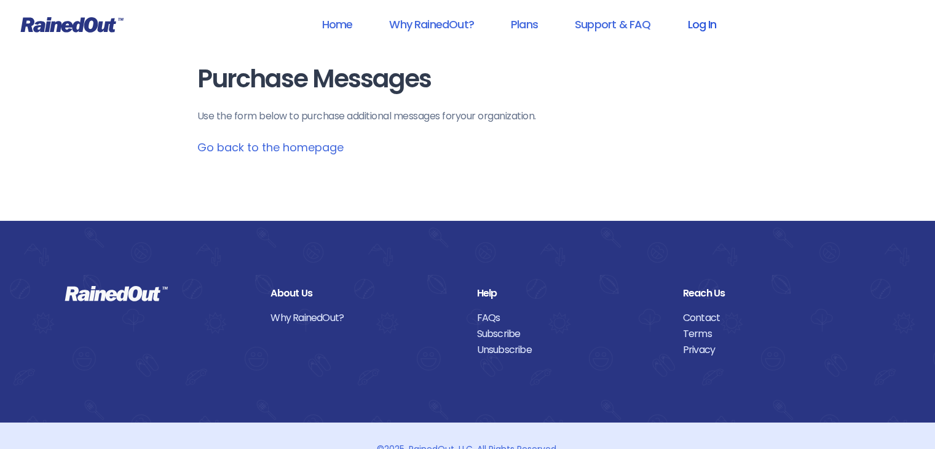
click at [716, 23] on link "Log In" at bounding box center [701, 24] width 61 height 28
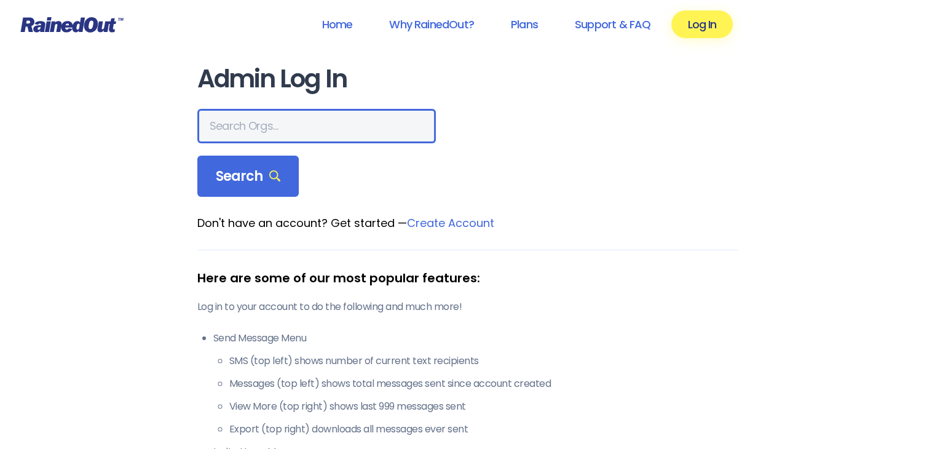
click at [274, 138] on input "text" at bounding box center [316, 126] width 239 height 34
type input "skydive"
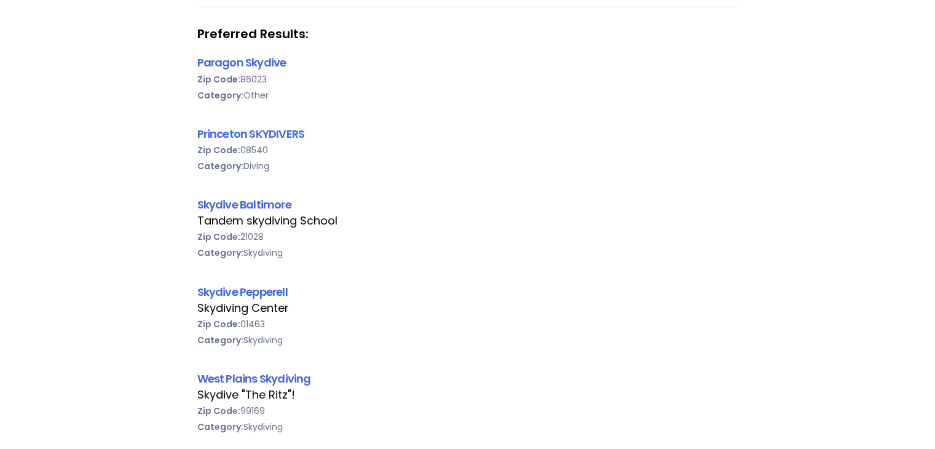
scroll to position [209, 0]
click at [263, 293] on link "Skydive Pepperell" at bounding box center [242, 290] width 90 height 15
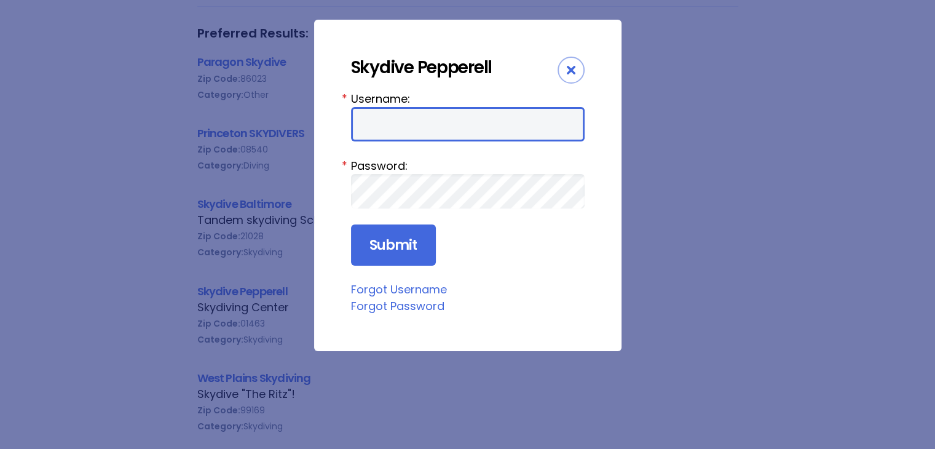
type input "skypep"
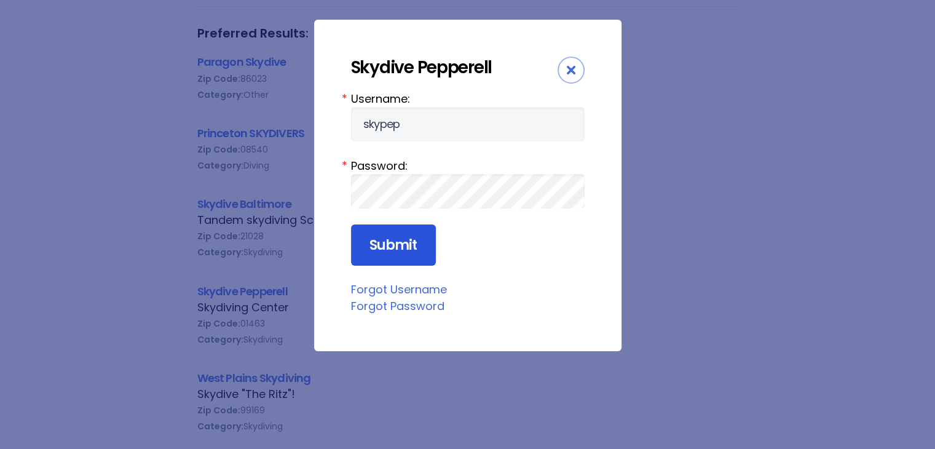
click at [399, 245] on input "Submit" at bounding box center [393, 245] width 85 height 42
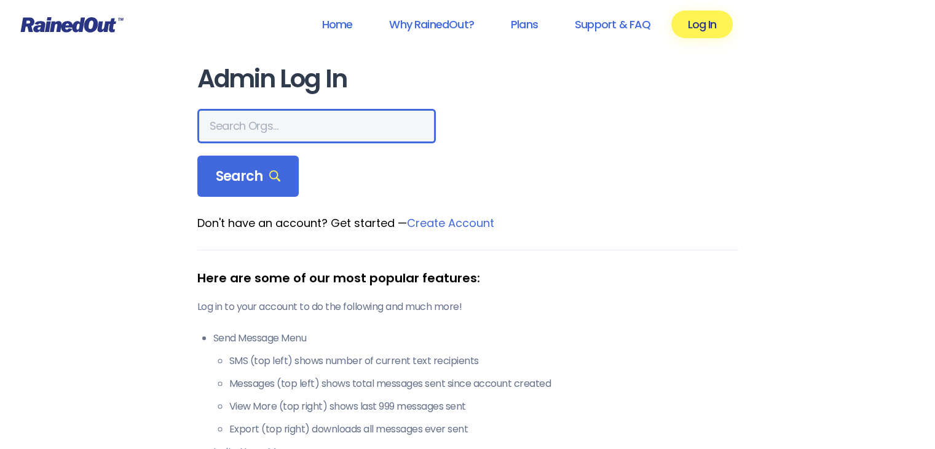
click at [315, 121] on input "text" at bounding box center [316, 126] width 239 height 34
type input "skydive"
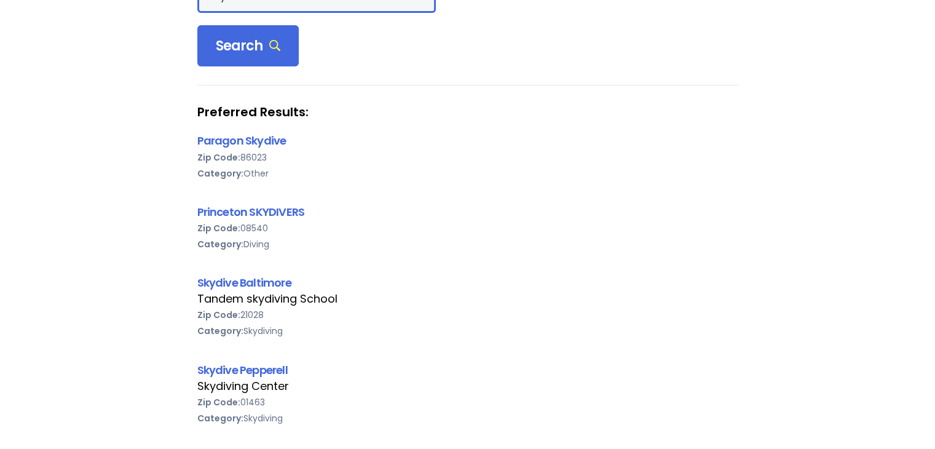
scroll to position [130, 0]
click at [266, 371] on link "Skydive Pepperell" at bounding box center [242, 369] width 90 height 15
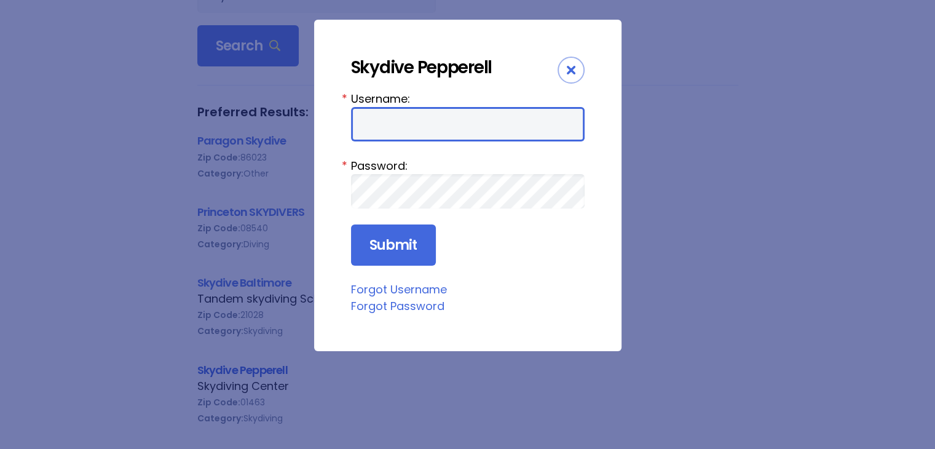
type input "skypep"
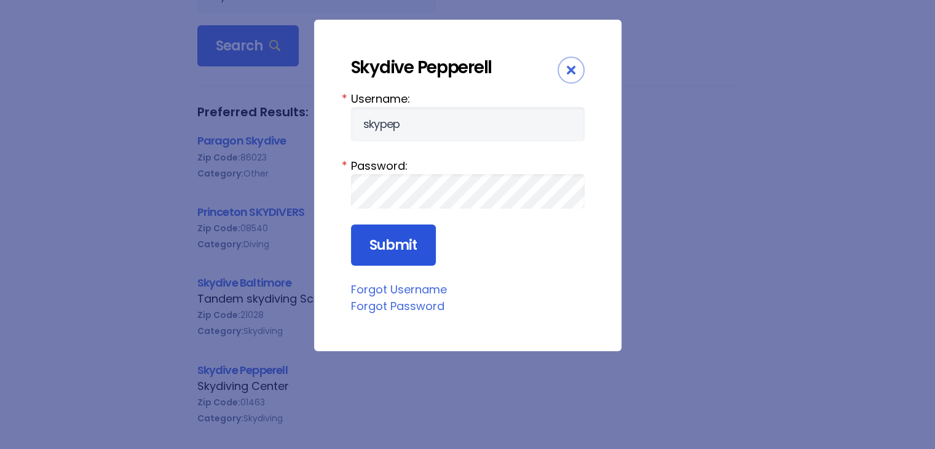
click at [403, 239] on input "Submit" at bounding box center [393, 245] width 85 height 42
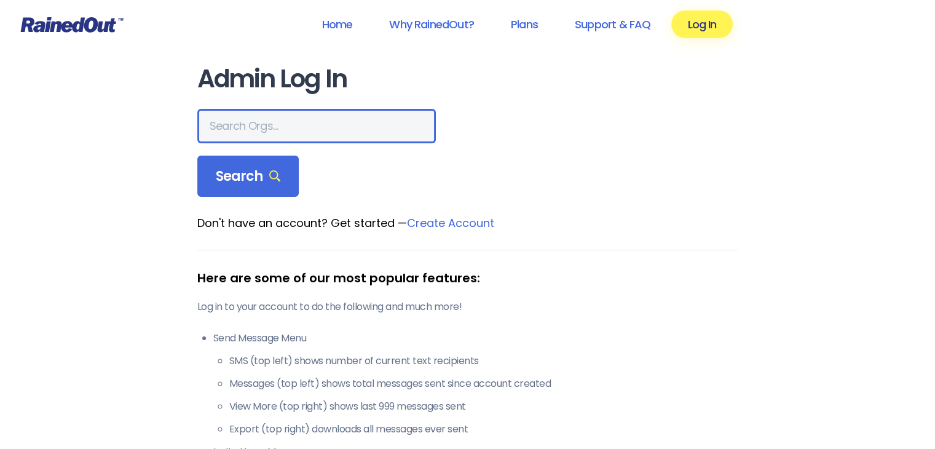
click at [326, 130] on input "text" at bounding box center [316, 126] width 239 height 34
type input "SKYDIVE"
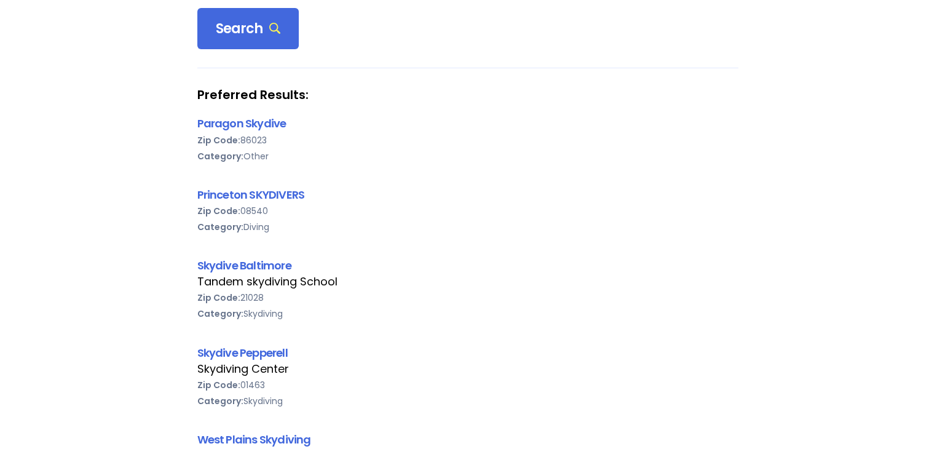
scroll to position [149, 0]
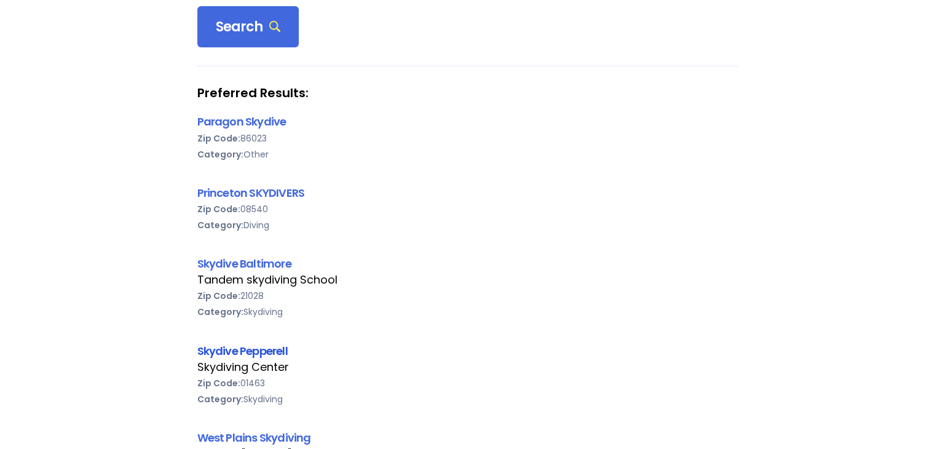
click at [258, 350] on link "Skydive Pepperell" at bounding box center [242, 350] width 90 height 15
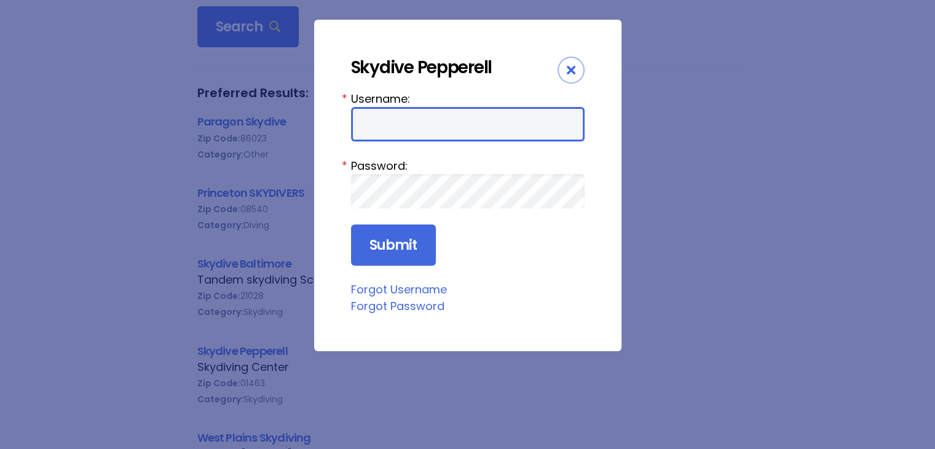
type input "skypep"
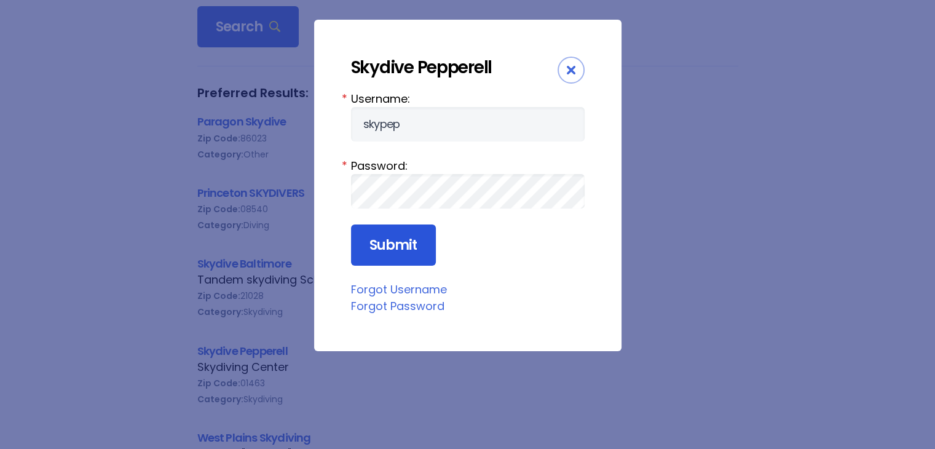
click at [378, 252] on input "Submit" at bounding box center [393, 245] width 85 height 42
